Goal: Task Accomplishment & Management: Manage account settings

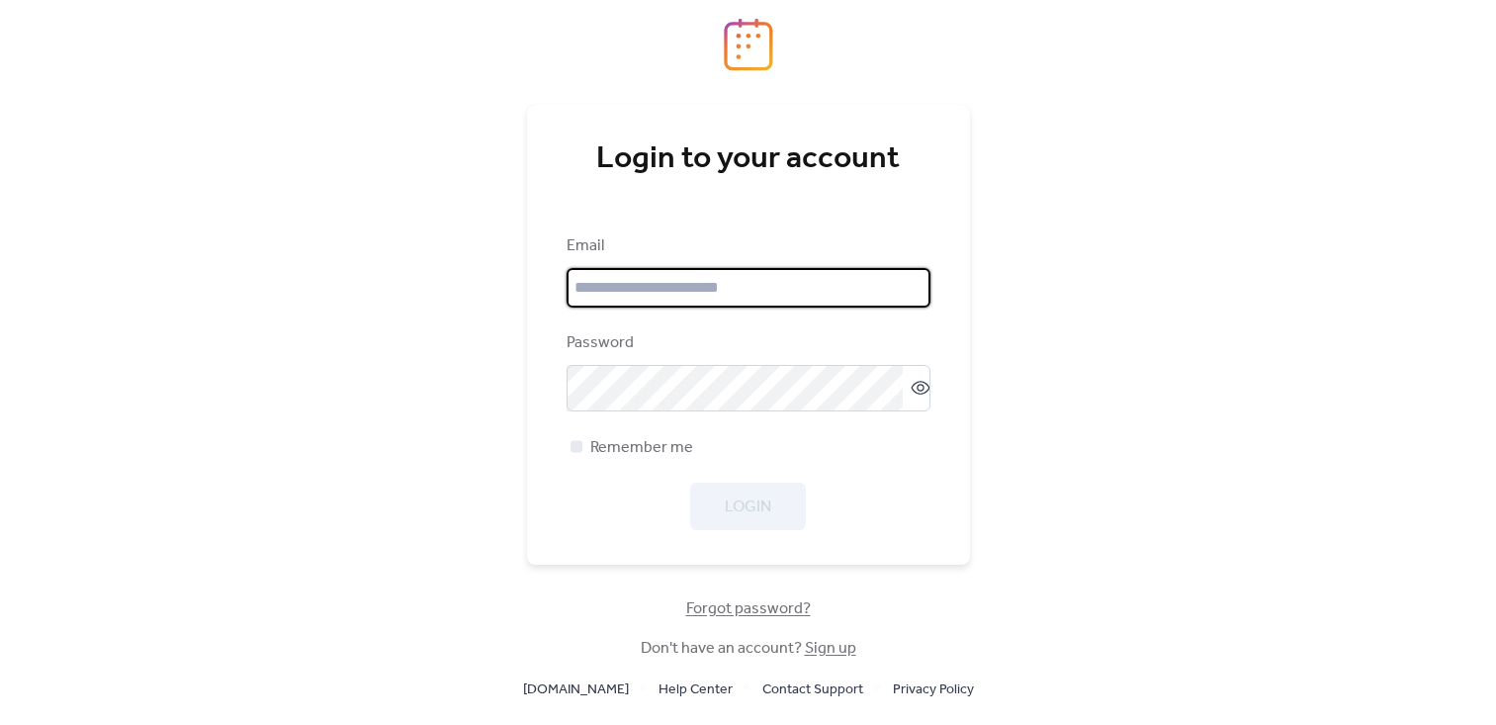
type input "**********"
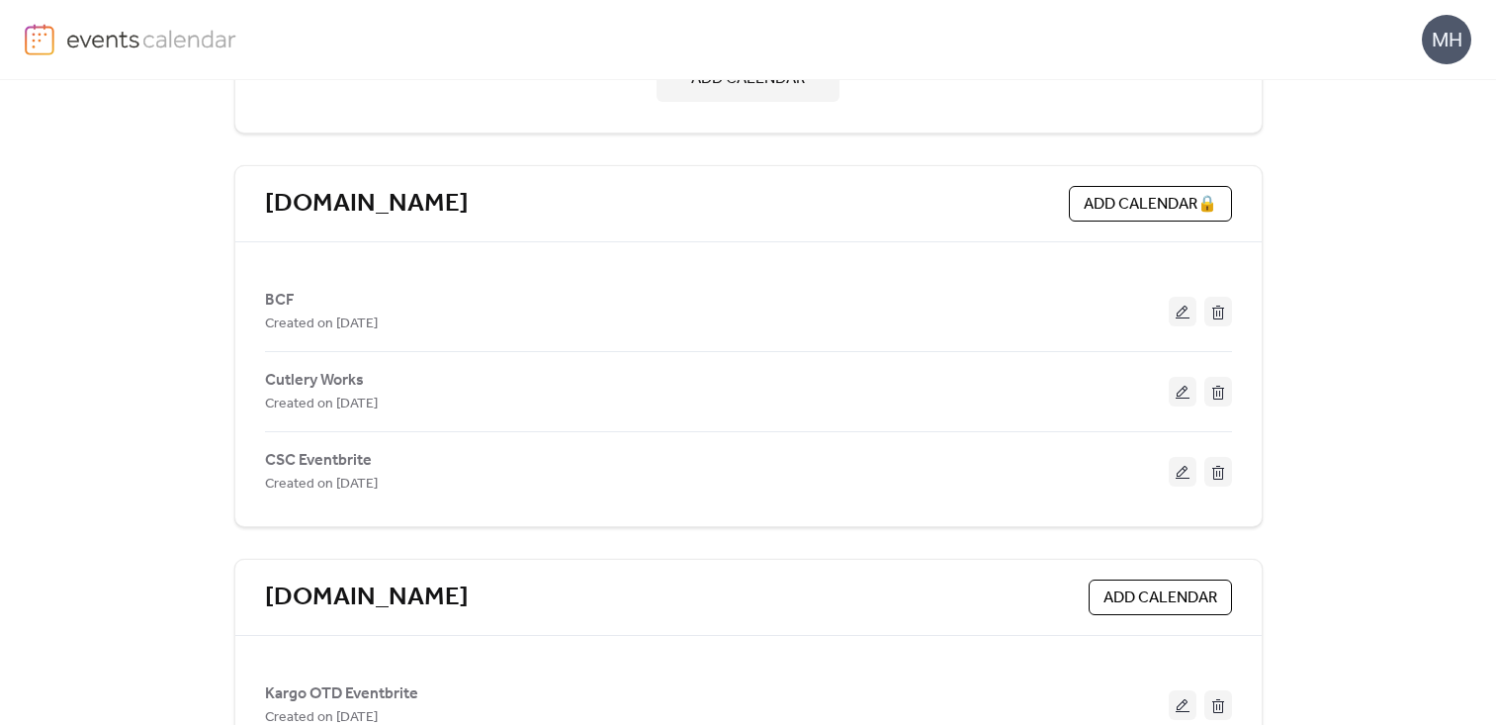
scroll to position [298, 0]
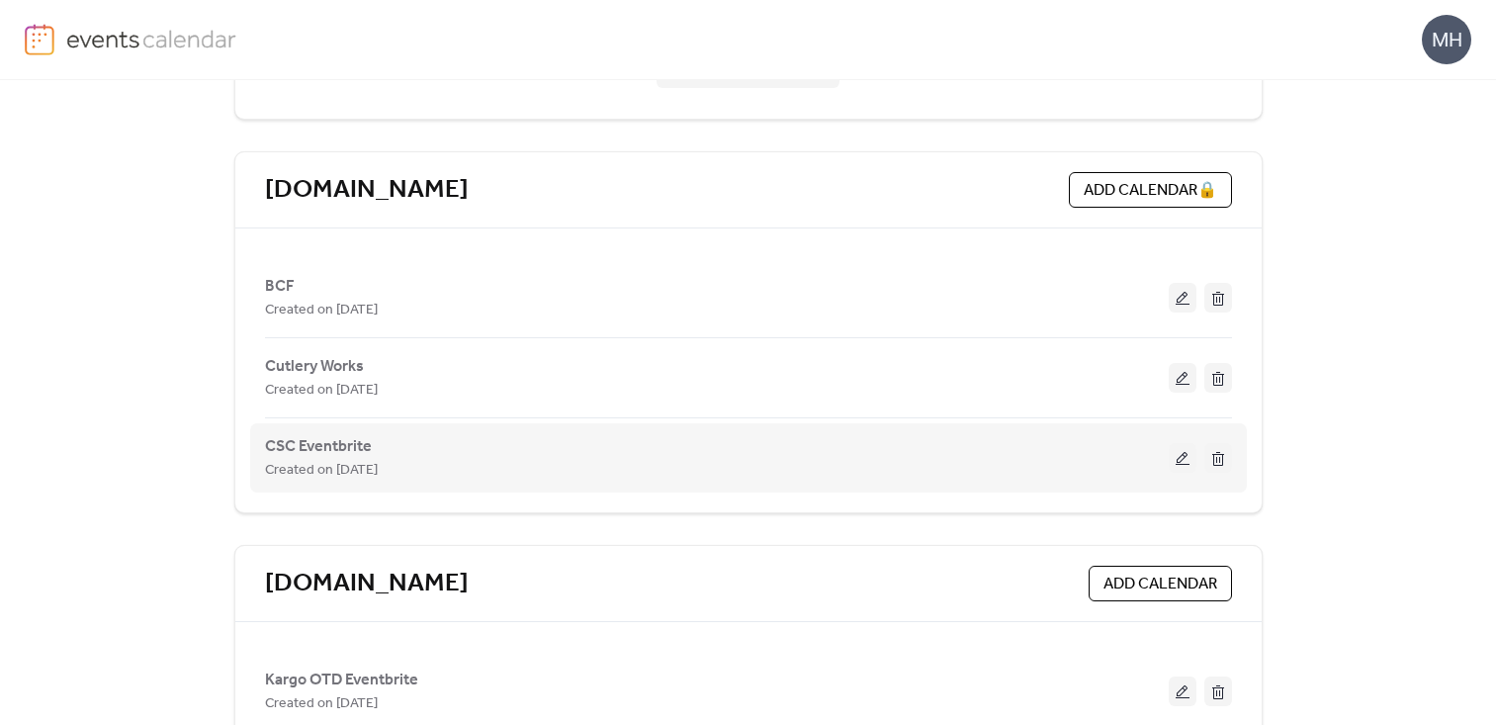
click at [1178, 467] on button at bounding box center [1182, 458] width 28 height 30
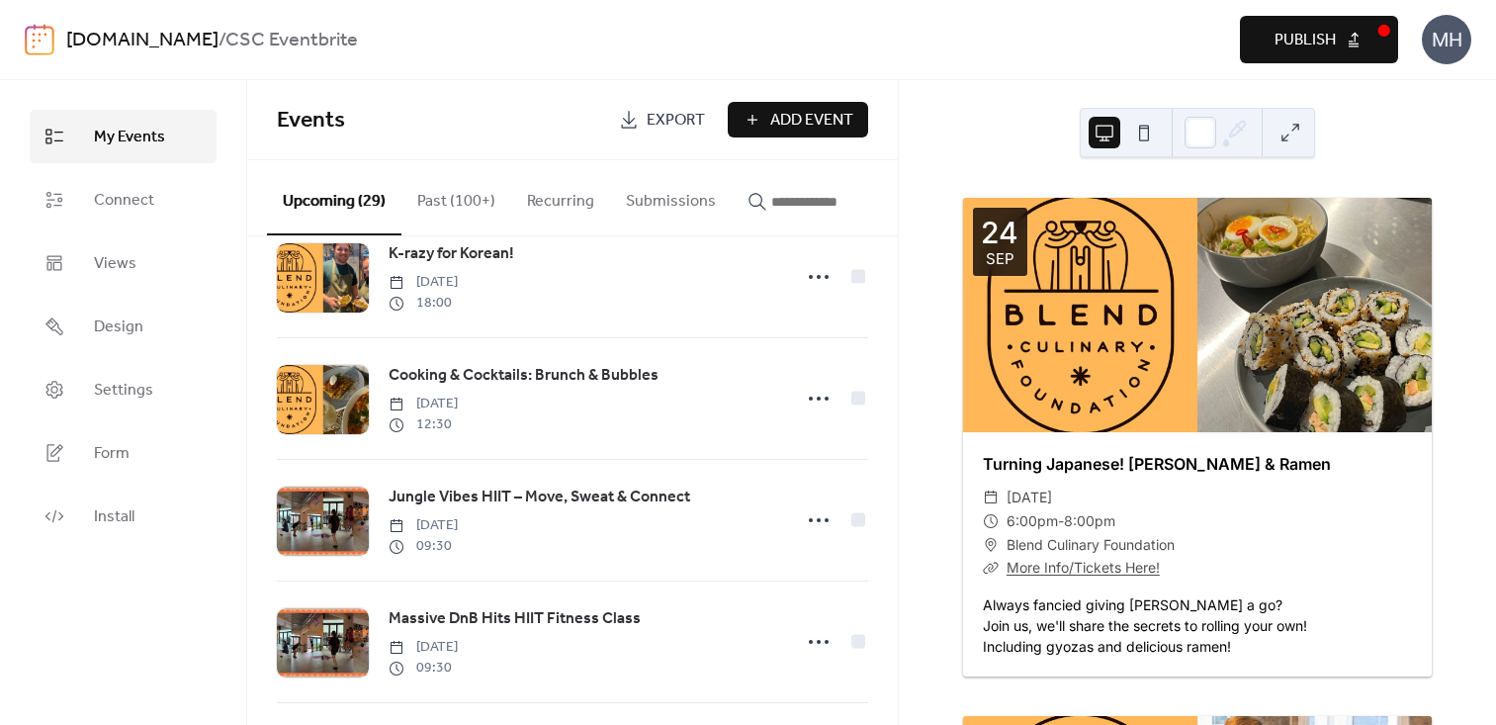
scroll to position [800, 0]
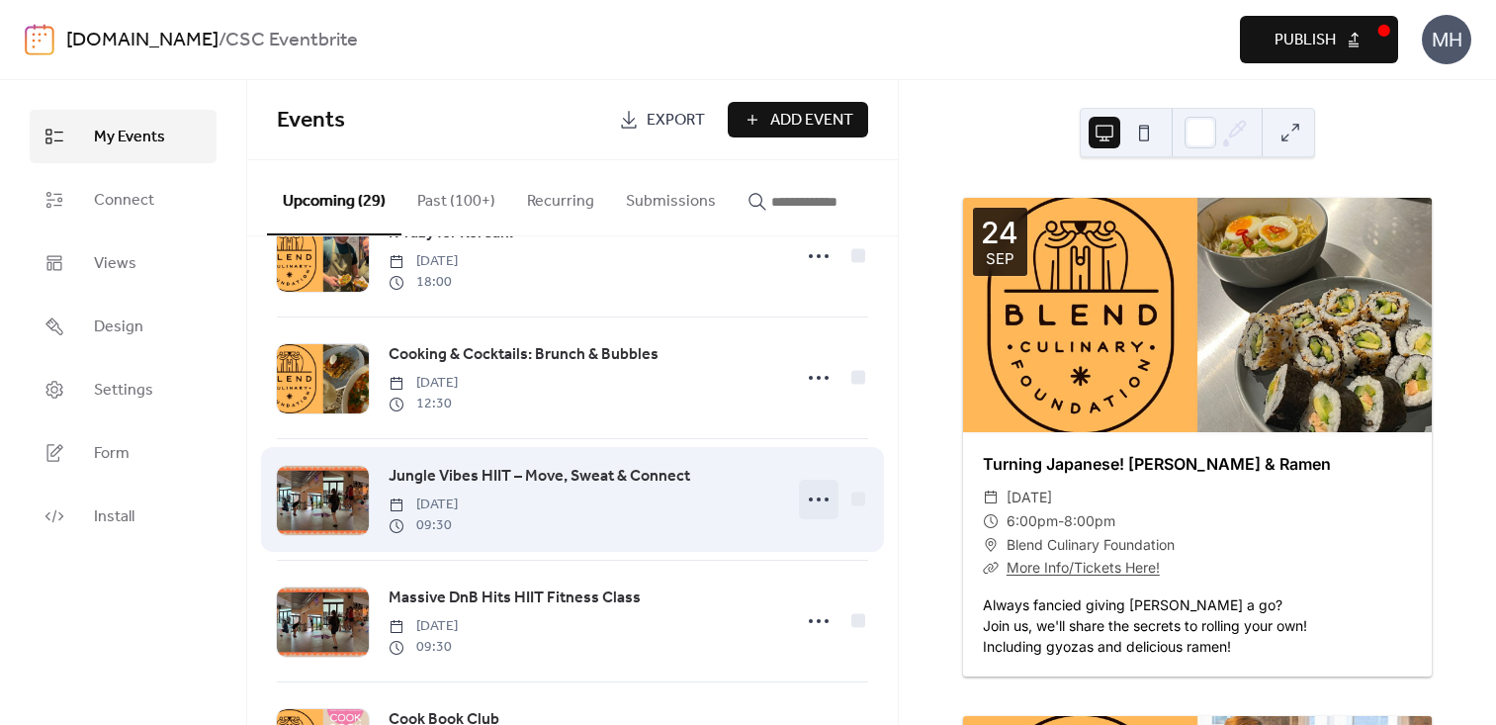
click at [814, 510] on icon at bounding box center [819, 499] width 32 height 32
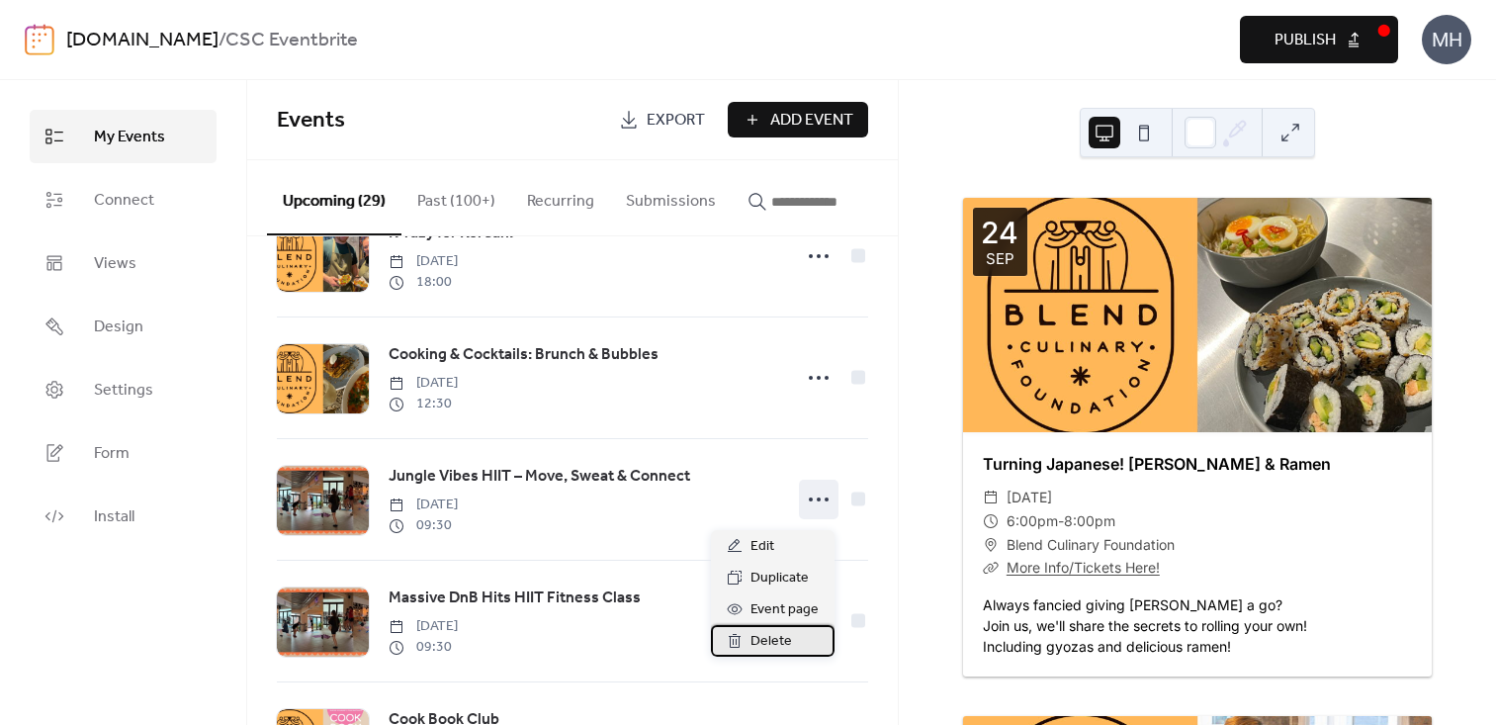
click at [782, 640] on span "Delete" at bounding box center [771, 642] width 42 height 24
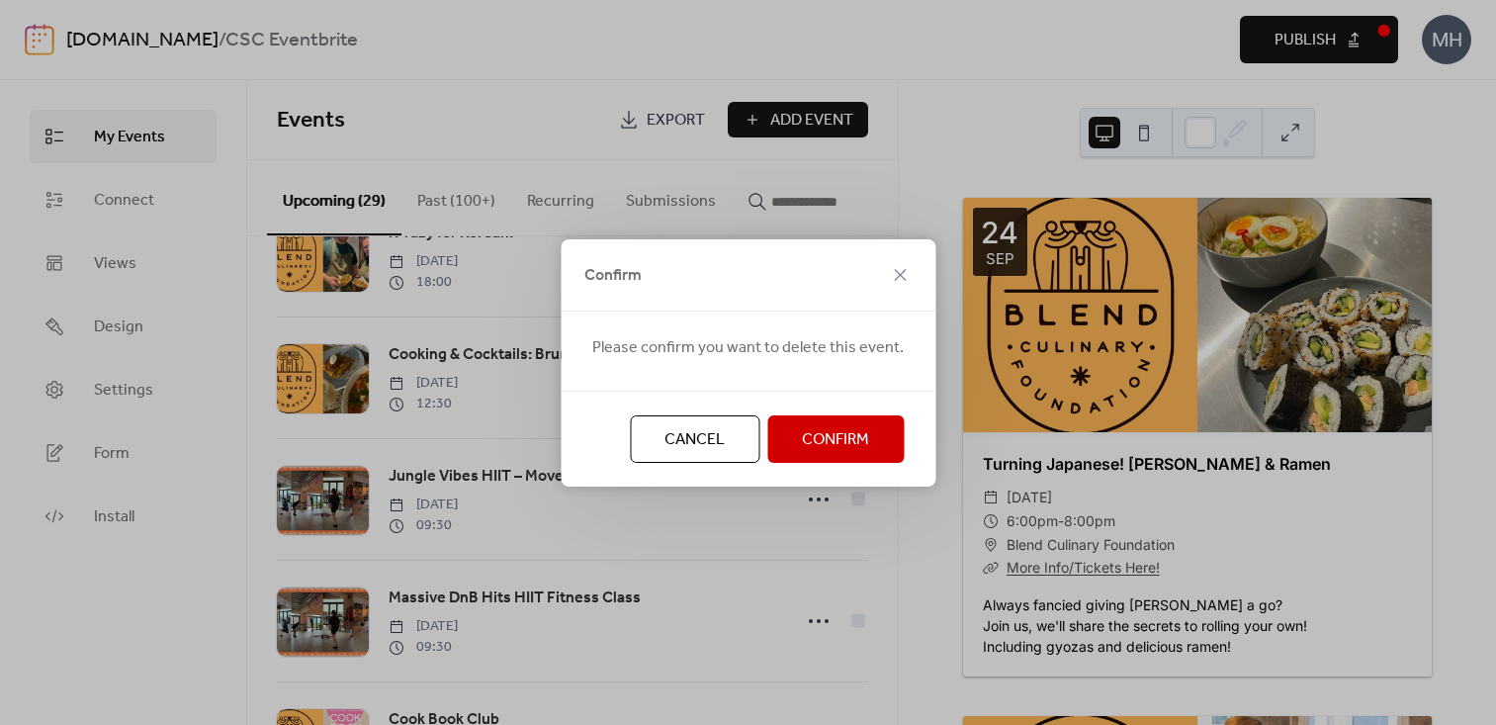
click at [821, 441] on span "Confirm" at bounding box center [835, 440] width 67 height 24
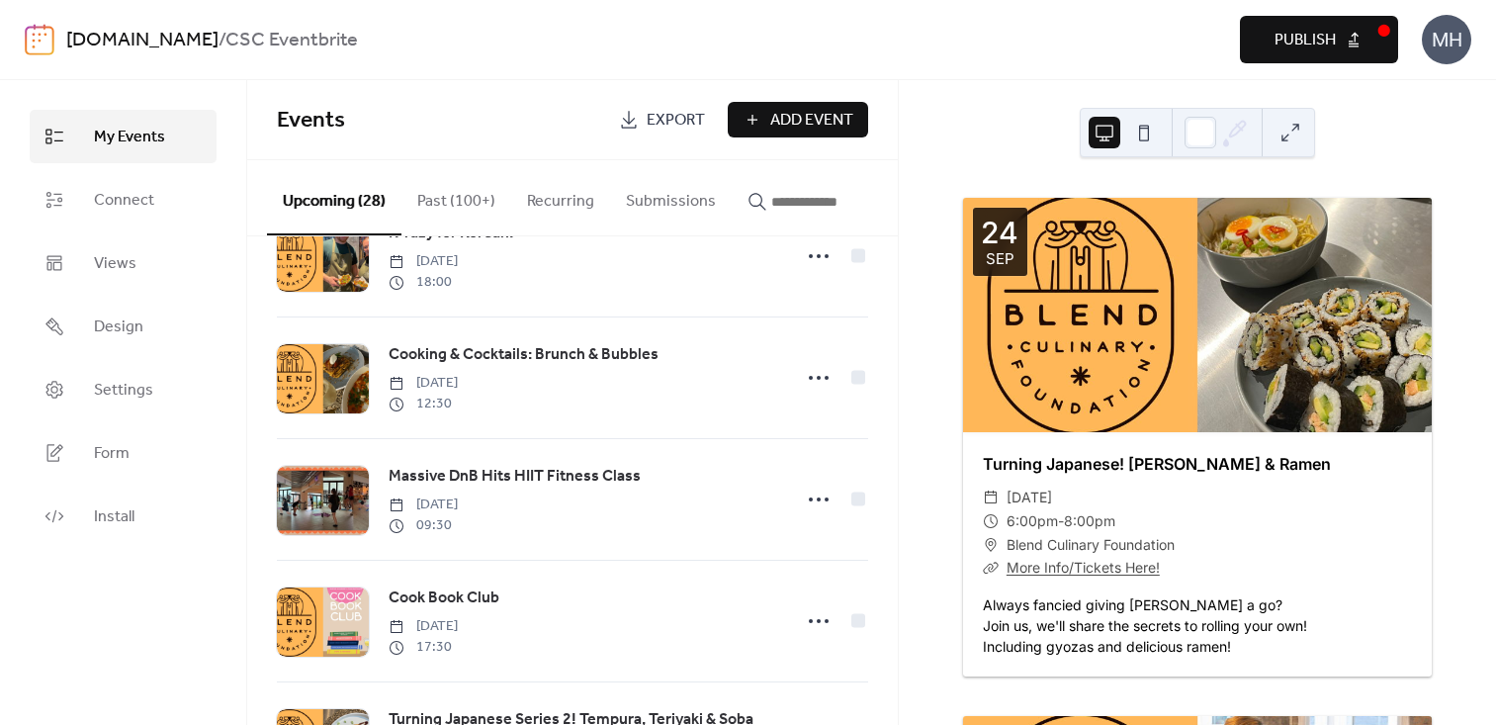
click at [1306, 42] on span "Publish" at bounding box center [1304, 41] width 61 height 24
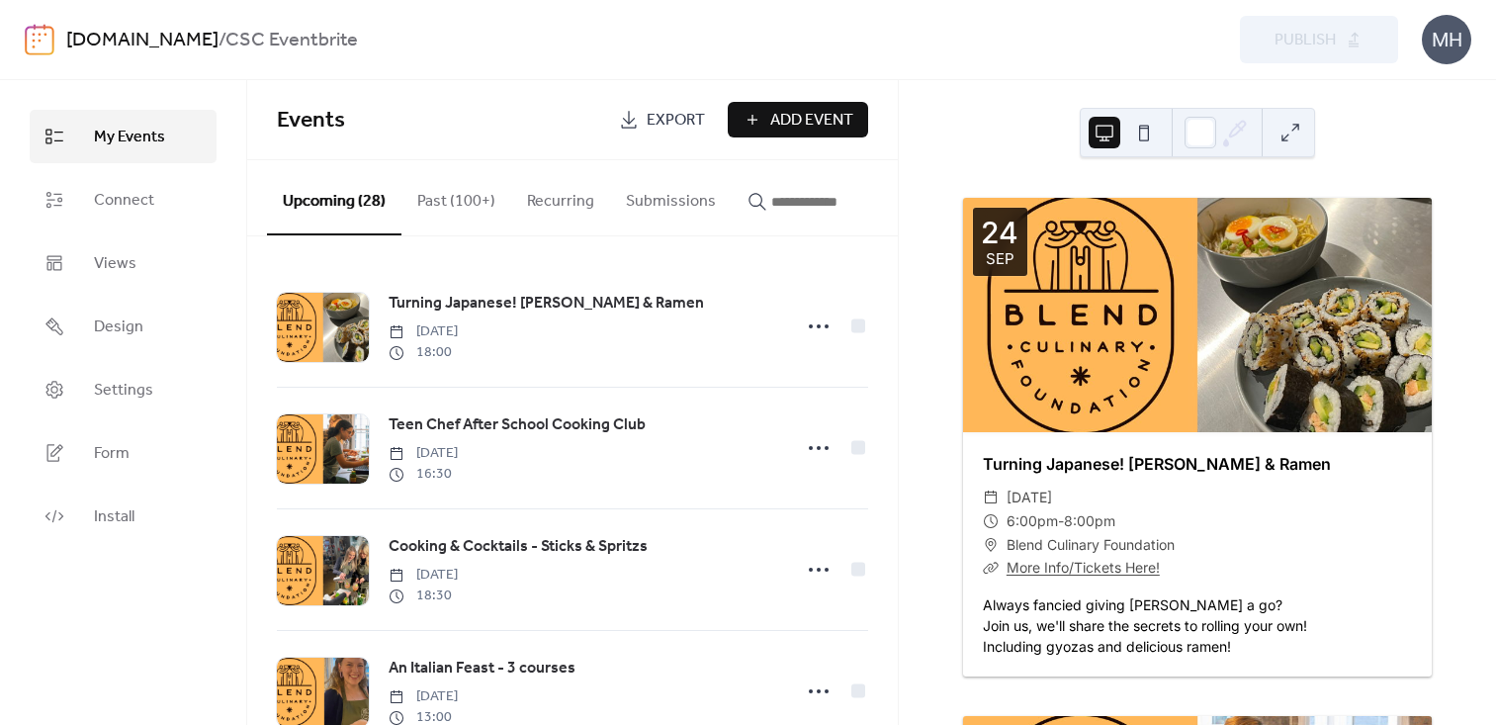
scroll to position [0, 0]
click at [1446, 52] on div "MH" at bounding box center [1445, 39] width 49 height 49
click at [1143, 56] on div "Preview Publish" at bounding box center [1101, 39] width 593 height 47
click at [33, 47] on img at bounding box center [40, 40] width 30 height 32
